Goal: Task Accomplishment & Management: Use online tool/utility

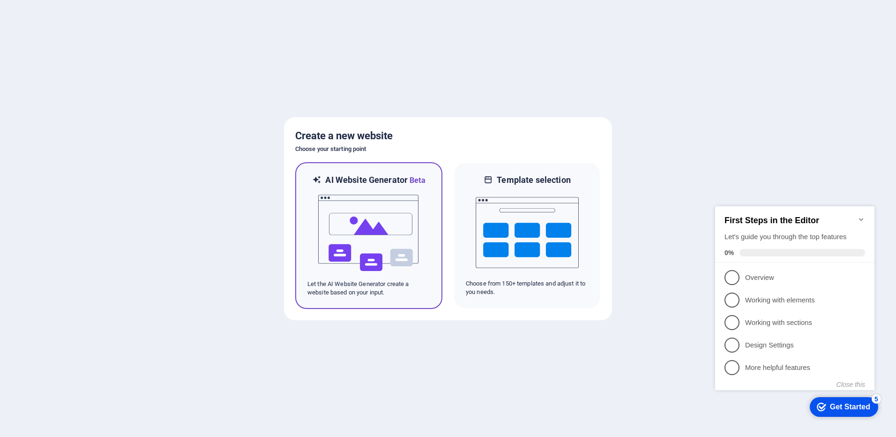
drag, startPoint x: 396, startPoint y: 225, endPoint x: 375, endPoint y: 226, distance: 20.6
click at [396, 225] on img at bounding box center [368, 233] width 103 height 94
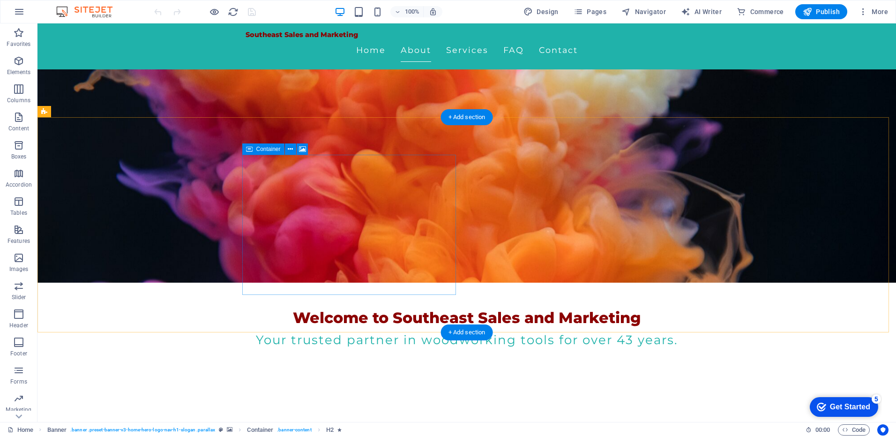
scroll to position [187, 0]
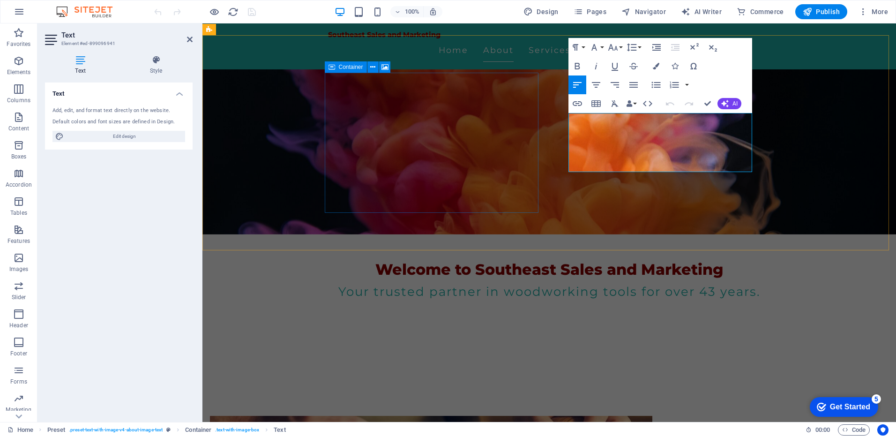
drag, startPoint x: 608, startPoint y: 166, endPoint x: 528, endPoint y: 97, distance: 105.7
copy p "At Southeast Sales and Marketing, we bring over 43 years of experience in the w…"
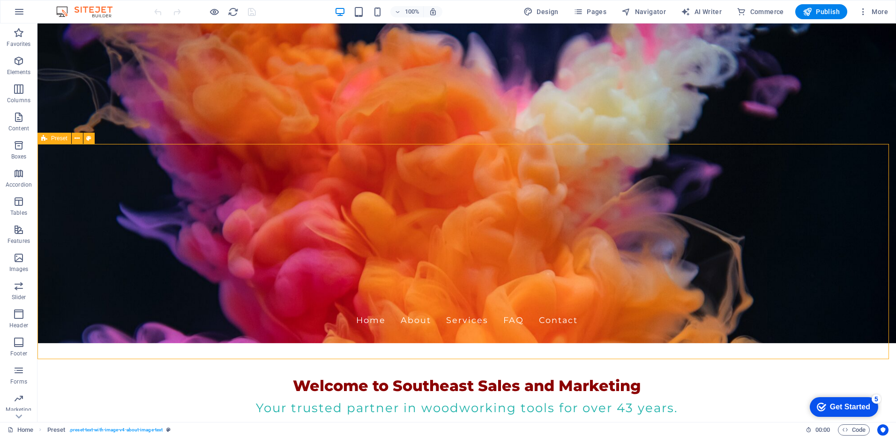
scroll to position [0, 0]
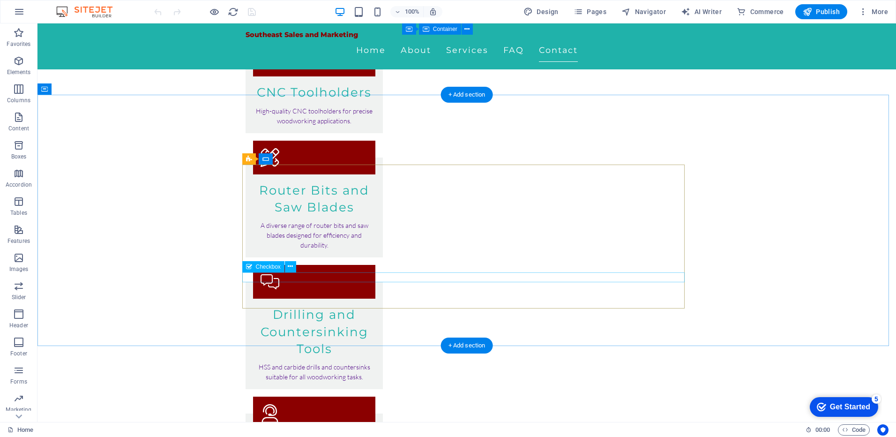
scroll to position [1249, 0]
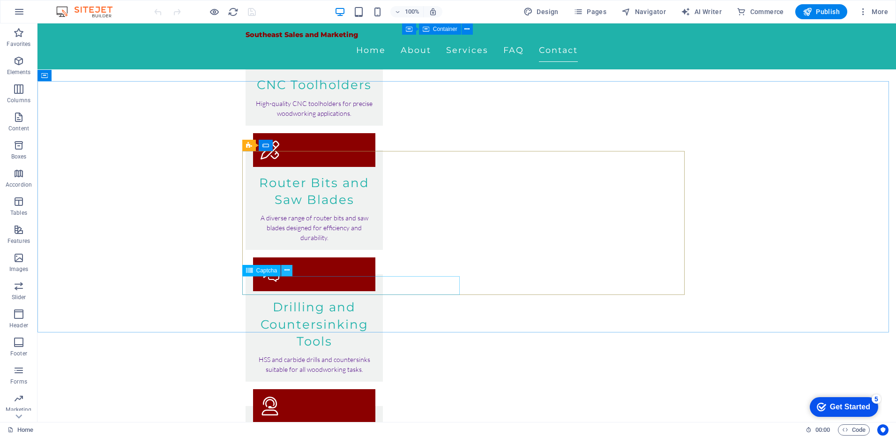
click at [288, 271] on icon at bounding box center [286, 270] width 5 height 10
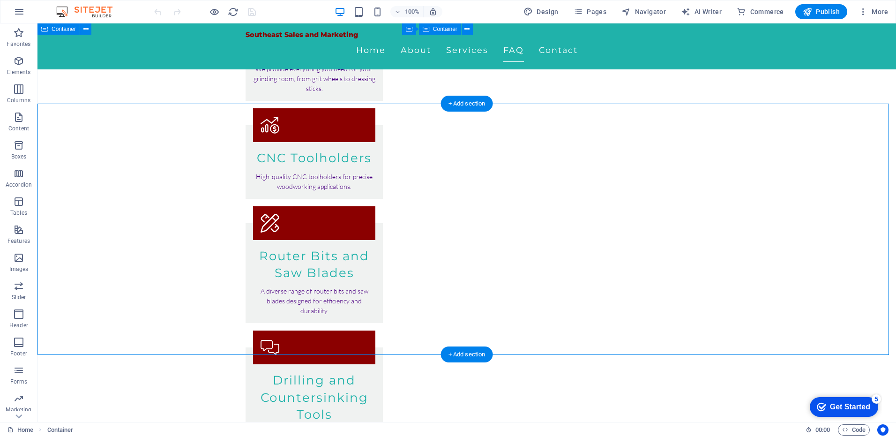
scroll to position [1000, 0]
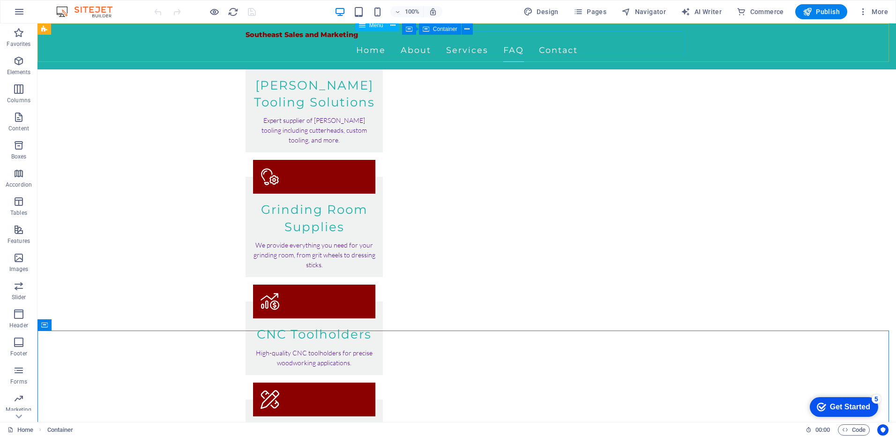
click at [469, 44] on nav "Home About Services FAQ Contact" at bounding box center [467, 49] width 442 height 23
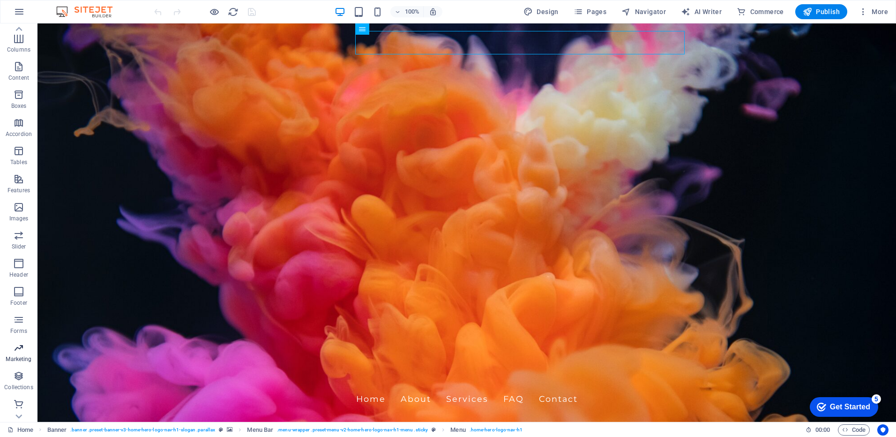
scroll to position [52, 0]
click at [23, 356] on p "Marketing" at bounding box center [19, 357] width 26 height 7
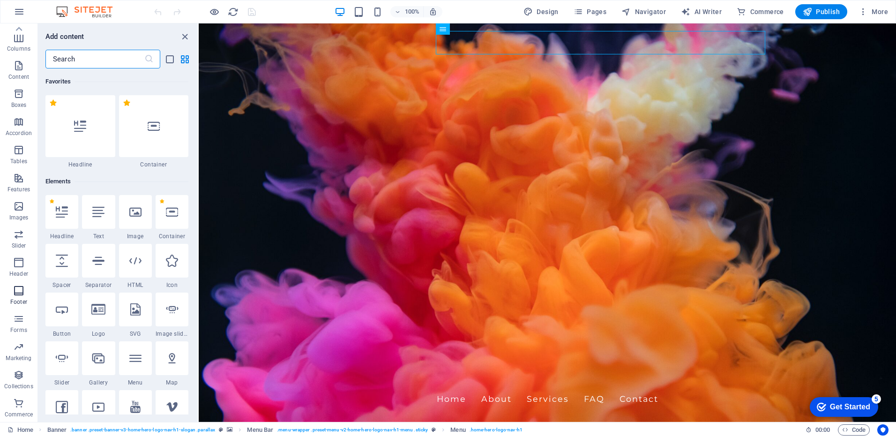
scroll to position [7633, 0]
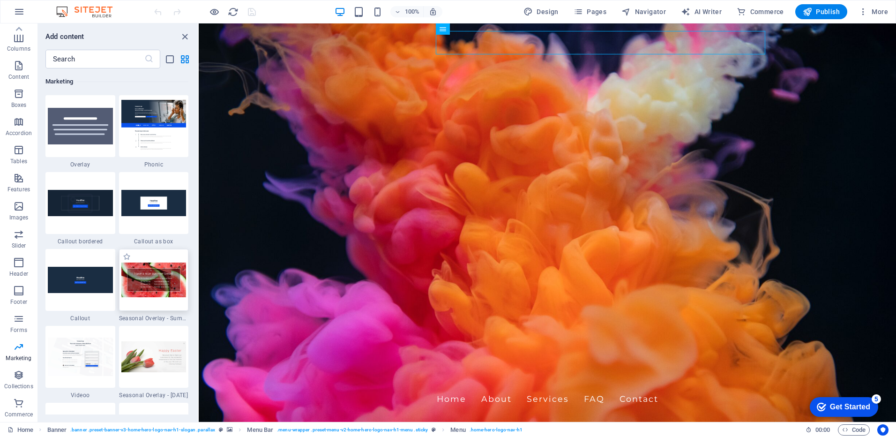
click at [141, 302] on div at bounding box center [154, 280] width 70 height 62
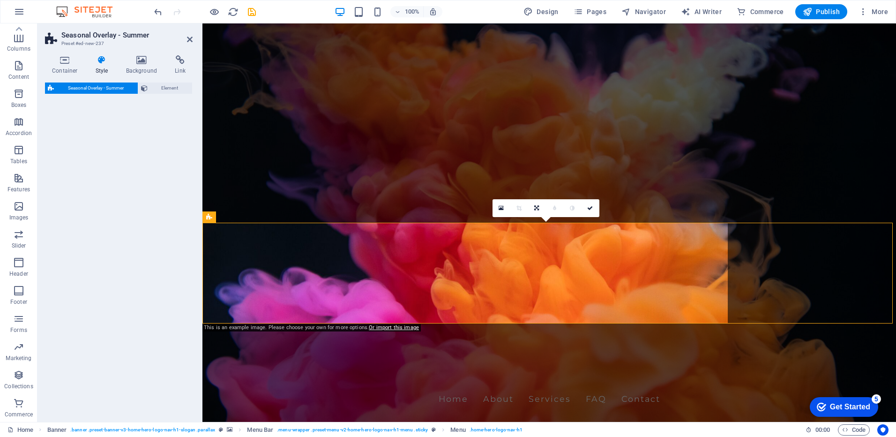
select select "px"
select select "rem"
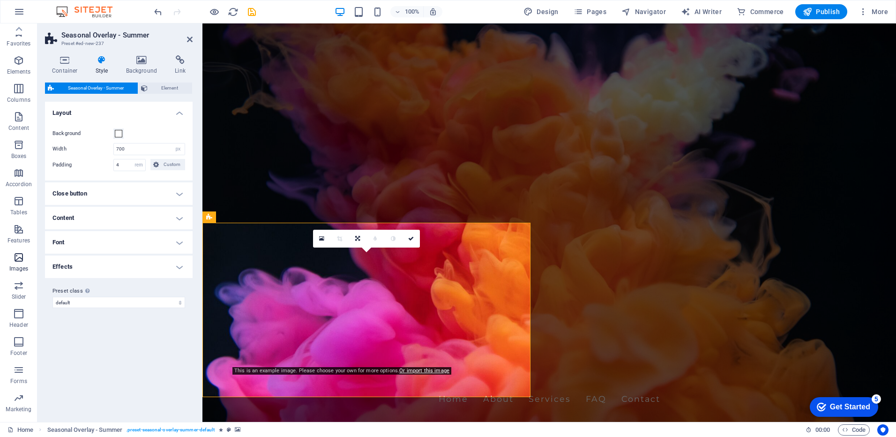
scroll to position [0, 0]
click at [20, 61] on icon "button" at bounding box center [18, 60] width 11 height 11
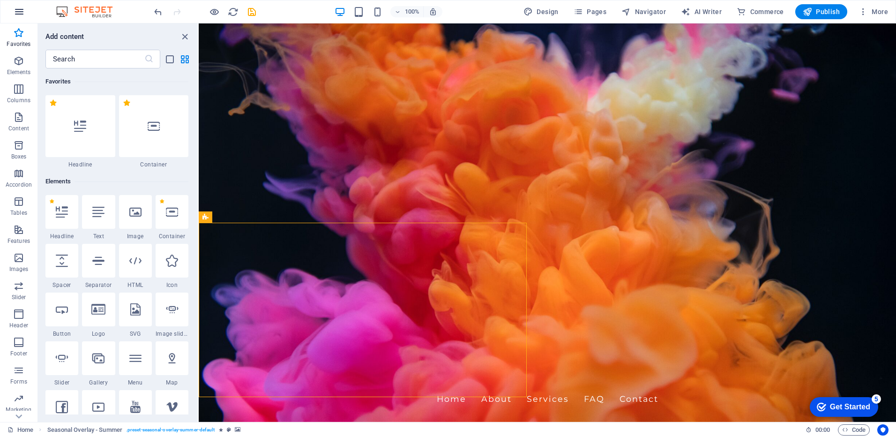
click at [23, 10] on icon "button" at bounding box center [19, 11] width 11 height 11
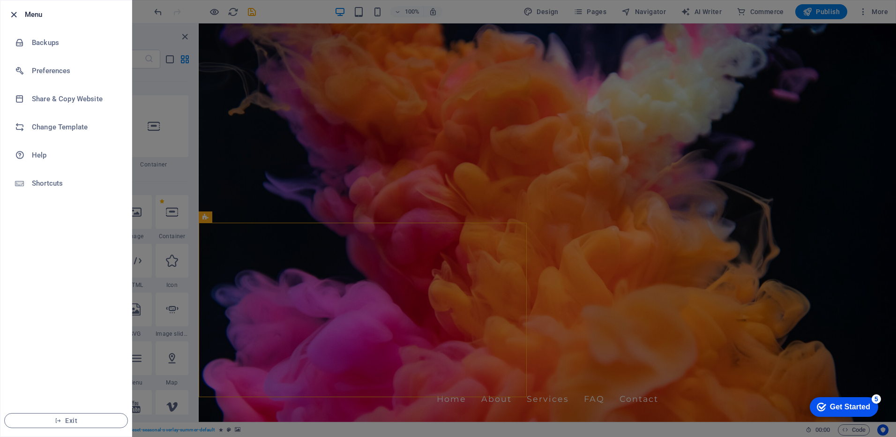
click at [14, 15] on icon "button" at bounding box center [13, 14] width 11 height 11
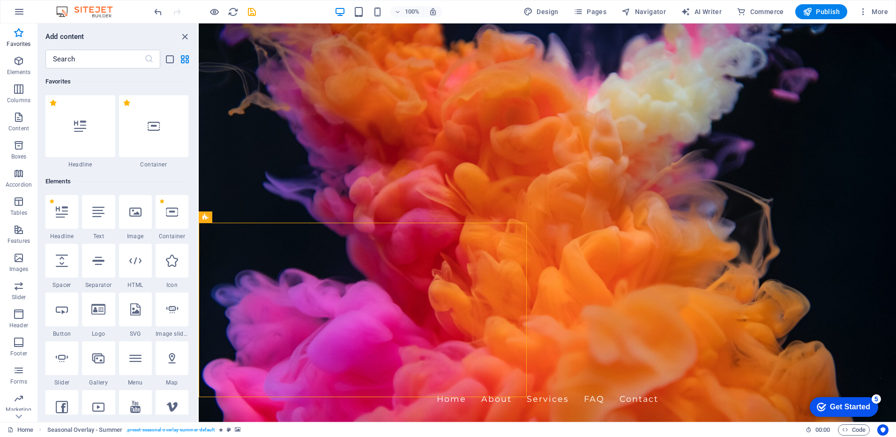
click at [598, 12] on span "Pages" at bounding box center [590, 11] width 33 height 9
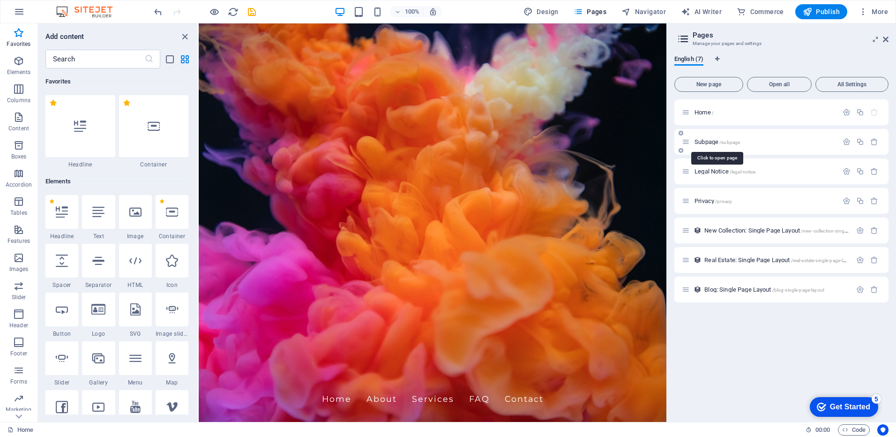
click at [712, 142] on span "Subpage /subpage" at bounding box center [716, 141] width 45 height 7
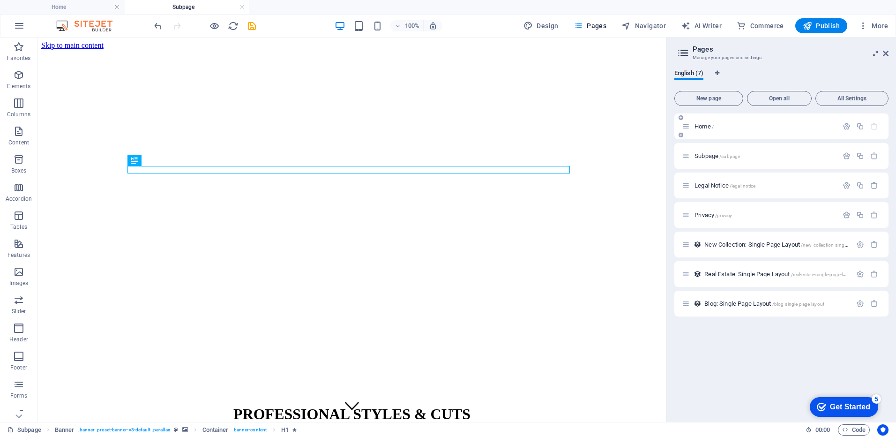
click at [706, 128] on span "Home /" at bounding box center [703, 126] width 19 height 7
